Goal: Information Seeking & Learning: Learn about a topic

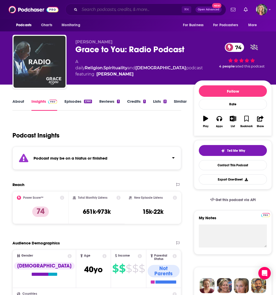
click at [100, 10] on input "Search podcasts, credits, & more..." at bounding box center [130, 9] width 102 height 8
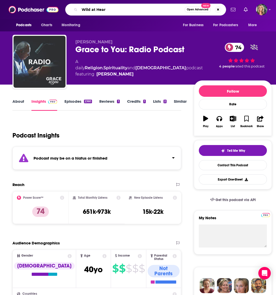
type input "Wild at Heart"
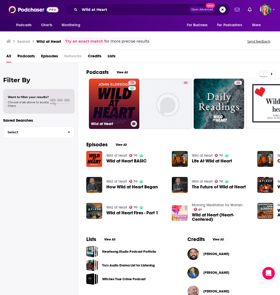
click at [115, 105] on link "70 Wild at Heart" at bounding box center [114, 104] width 50 height 50
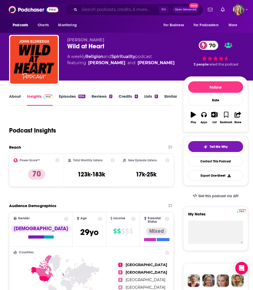
click at [86, 10] on input "Search podcasts, credits, & more..." at bounding box center [118, 9] width 79 height 8
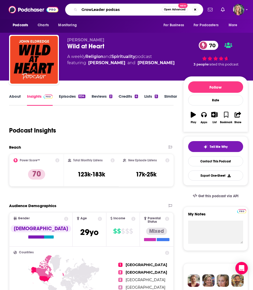
type input "GrowLeader podcast"
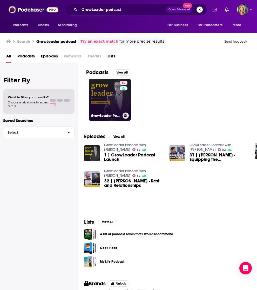
click at [109, 96] on link "52 GrowLeader Podcast with [PERSON_NAME]" at bounding box center [110, 100] width 42 height 42
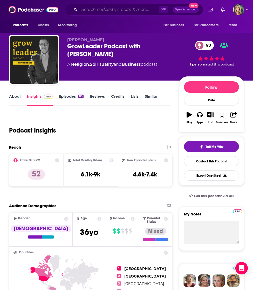
click at [84, 10] on input "Search podcasts, credits, & more..." at bounding box center [118, 9] width 79 height 8
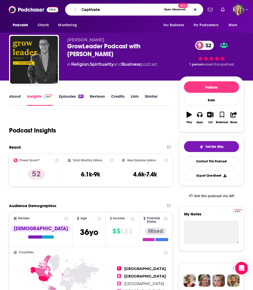
type input "Captivated"
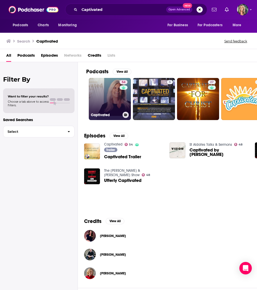
click at [108, 98] on link "54 Captivated" at bounding box center [110, 99] width 42 height 42
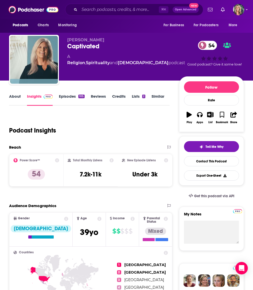
click at [68, 97] on link "Episodes 105" at bounding box center [71, 100] width 25 height 12
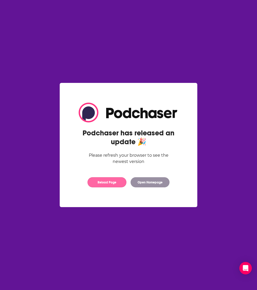
click at [109, 184] on button "Reload Page" at bounding box center [106, 182] width 39 height 10
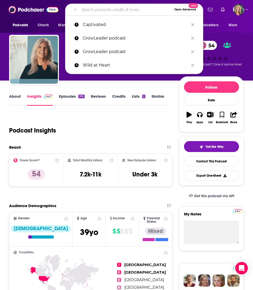
click at [95, 10] on input "Search podcasts, credits, & more..." at bounding box center [125, 9] width 93 height 8
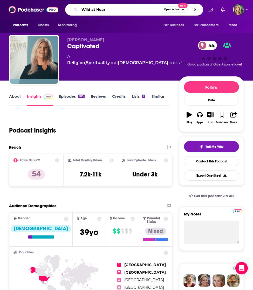
type input "Wild at Heart"
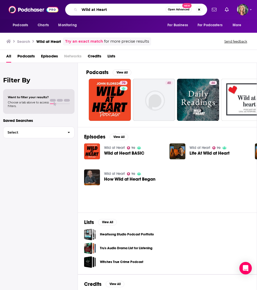
drag, startPoint x: 112, startPoint y: 8, endPoint x: 68, endPoint y: 7, distance: 44.7
click at [68, 7] on div "Wild at Heart Open Advanced New" at bounding box center [136, 10] width 142 height 12
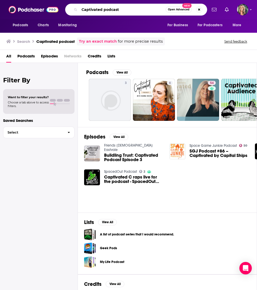
drag, startPoint x: 125, startPoint y: 10, endPoint x: 66, endPoint y: 7, distance: 59.5
click at [66, 7] on div "Captivated podcast Open Advanced New" at bounding box center [136, 10] width 142 height 12
type input "d"
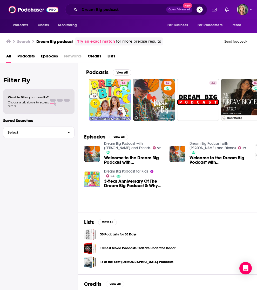
click at [120, 10] on input "Dream Big podcast" at bounding box center [122, 9] width 87 height 8
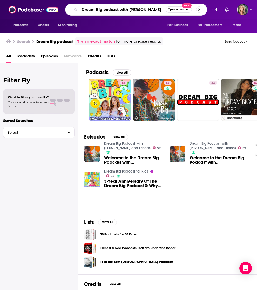
type input "Dream Big podcast with bob goff"
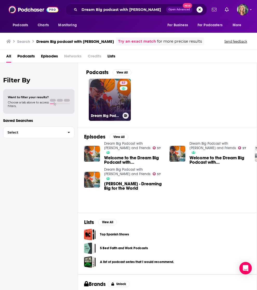
click at [107, 102] on link "57 Dream Big Podcast with Bob Goff and Friends" at bounding box center [110, 100] width 42 height 42
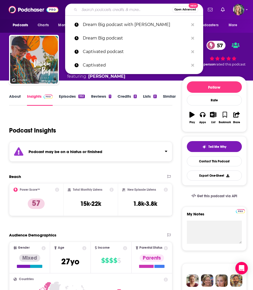
click at [82, 10] on input "Search podcasts, credits, & more..." at bounding box center [125, 9] width 93 height 8
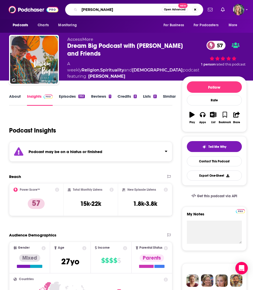
type input "Benny Hinn"
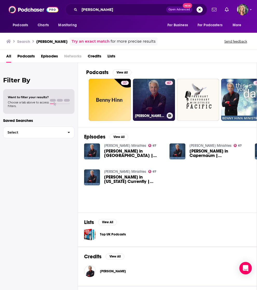
click at [153, 98] on link "67 Benny Hinn Ministries" at bounding box center [154, 100] width 42 height 42
